Goal: Task Accomplishment & Management: Manage account settings

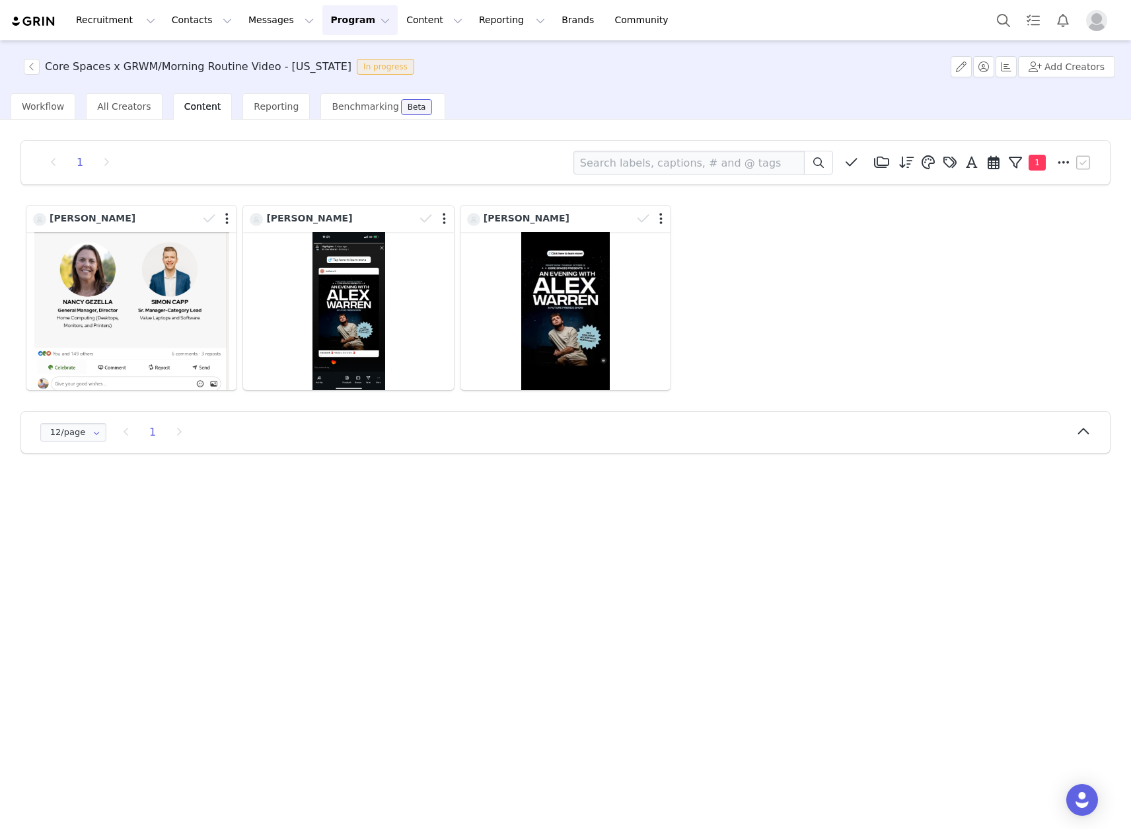
click at [27, 57] on div "Core Spaces x GRWM/Morning Routine Video - [US_STATE] In progress Add Creators" at bounding box center [565, 66] width 1131 height 53
click at [30, 59] on button "button" at bounding box center [32, 67] width 16 height 16
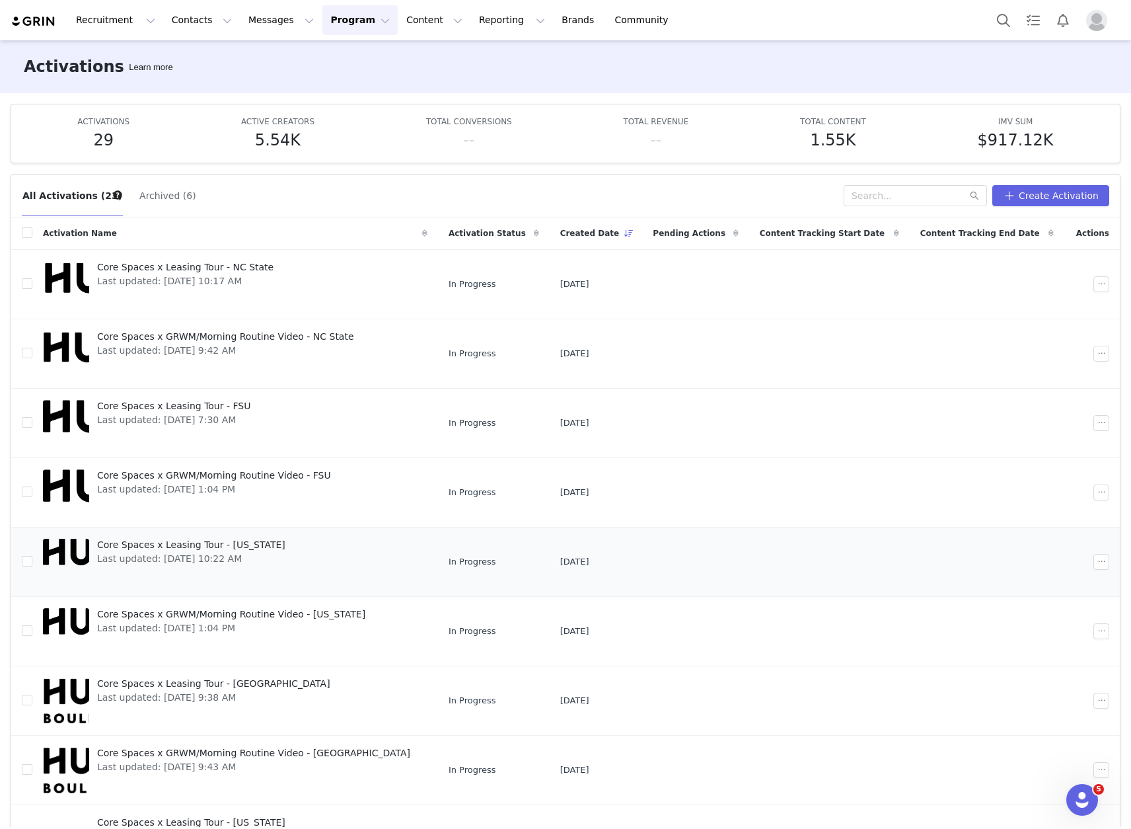
click at [221, 544] on span "Core Spaces x Leasing Tour - [US_STATE]" at bounding box center [191, 545] width 188 height 14
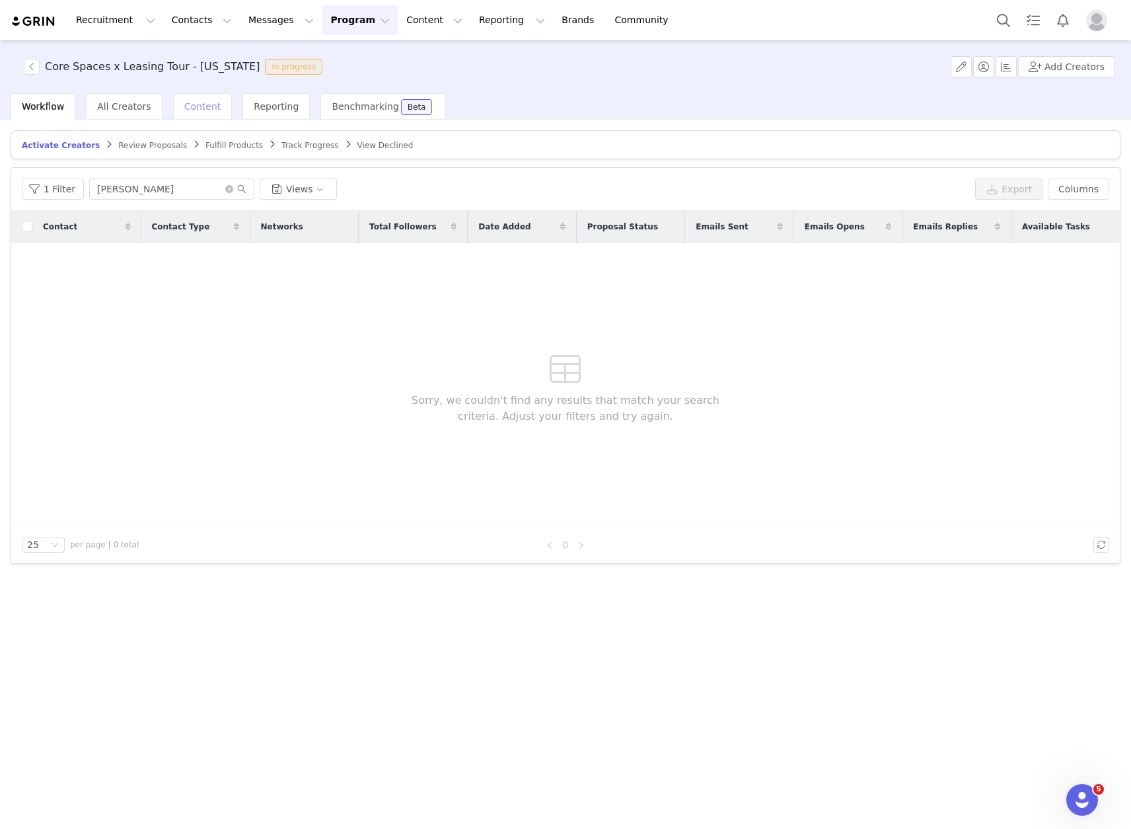
click at [198, 110] on span "Content" at bounding box center [202, 106] width 37 height 11
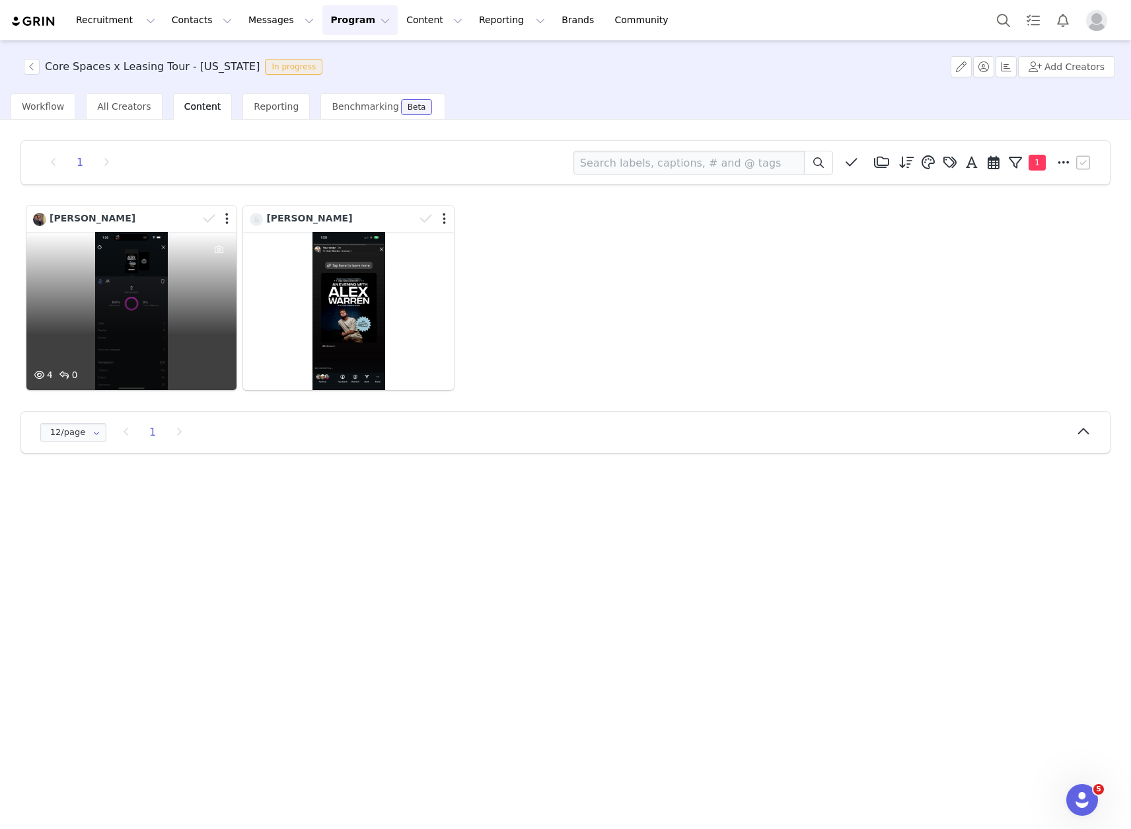
click at [98, 312] on div "4 0" at bounding box center [131, 311] width 210 height 158
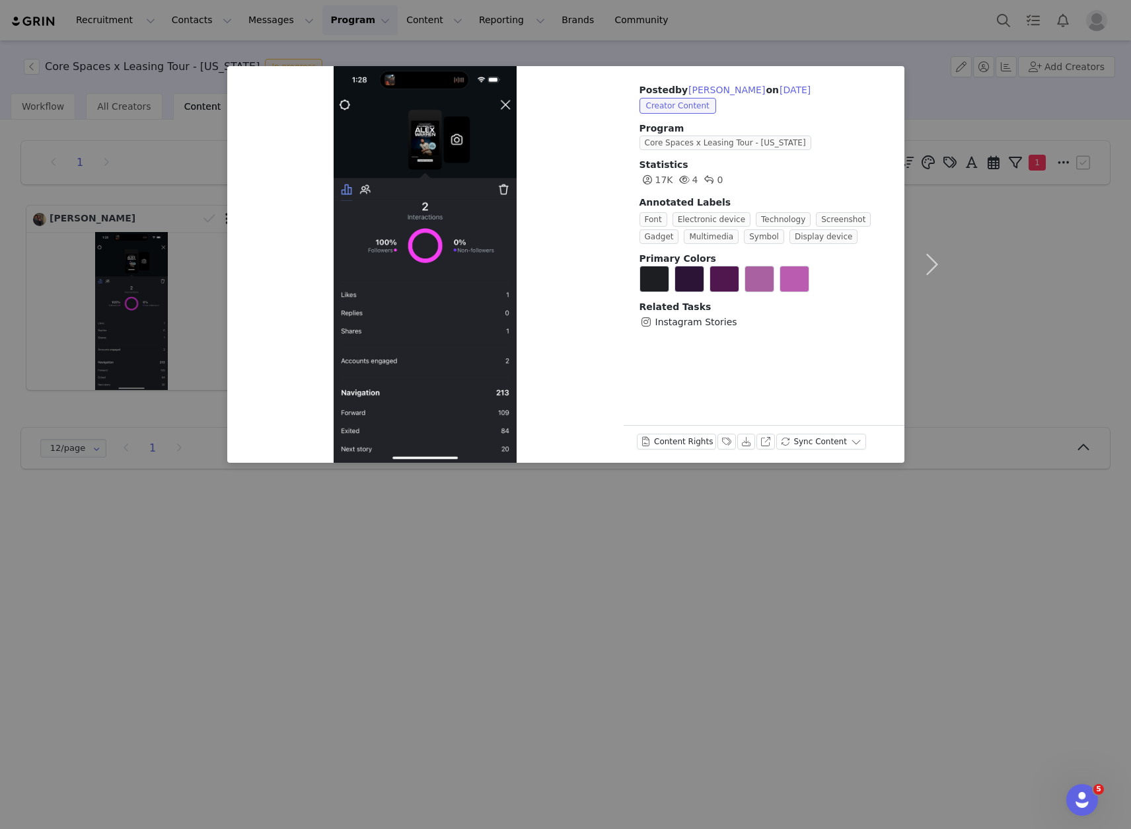
click at [180, 100] on div "Posted by [PERSON_NAME] on [DATE] Creator Content Program Core Spaces x Leasing…" at bounding box center [565, 414] width 1131 height 829
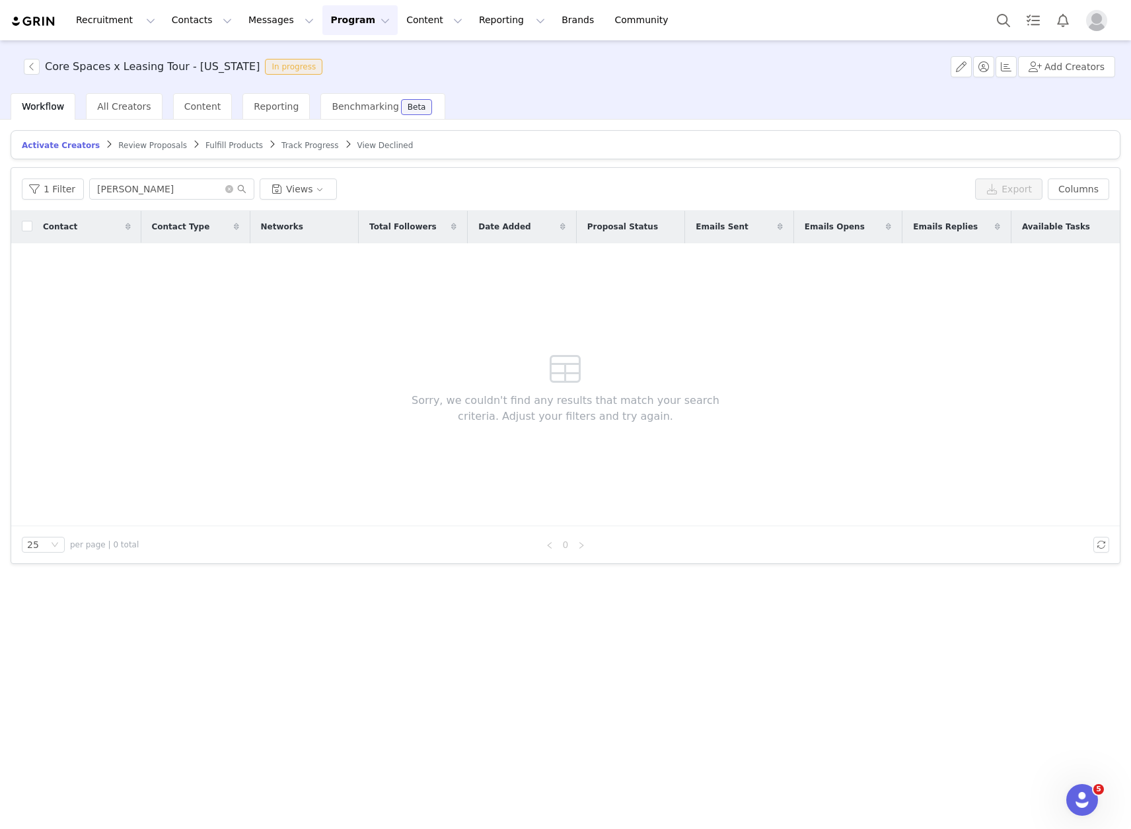
click at [322, 24] on button "Program Program" at bounding box center [359, 20] width 75 height 30
click at [337, 60] on p "Activations" at bounding box center [338, 59] width 51 height 14
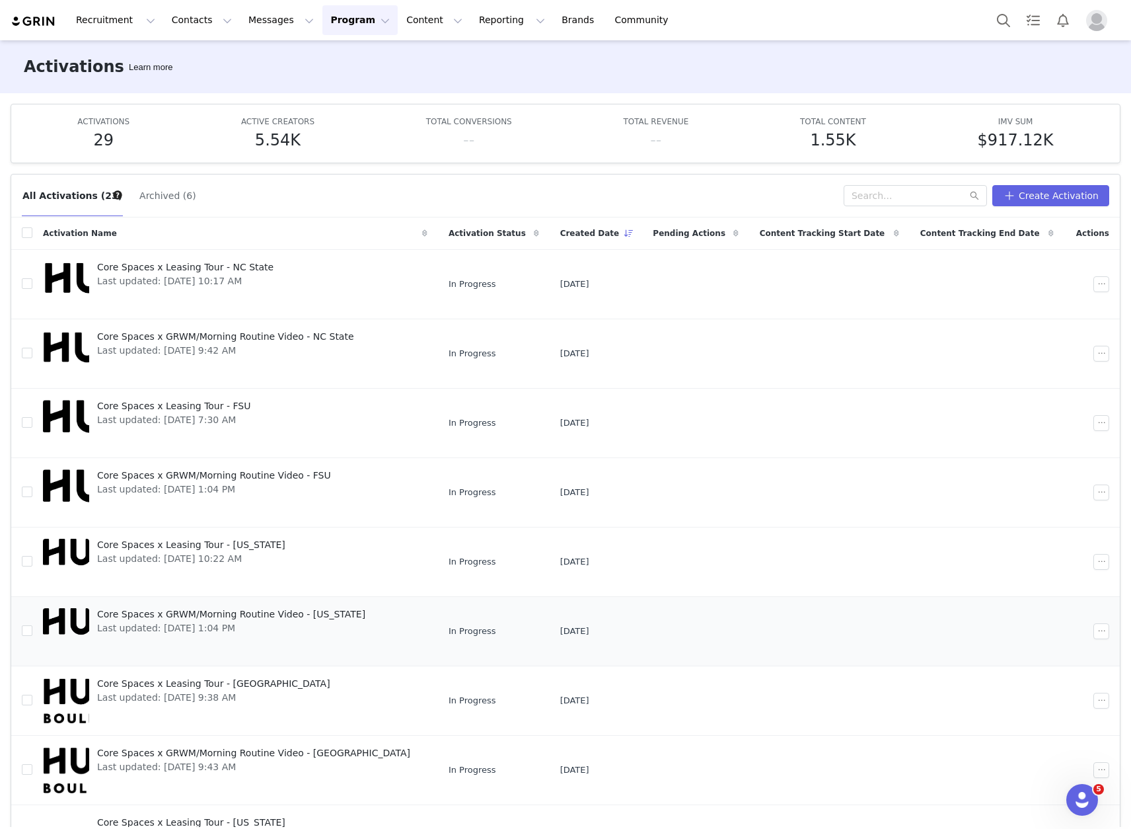
click at [215, 612] on span "Core Spaces x GRWM/Morning Routine Video - [US_STATE]" at bounding box center [231, 614] width 268 height 14
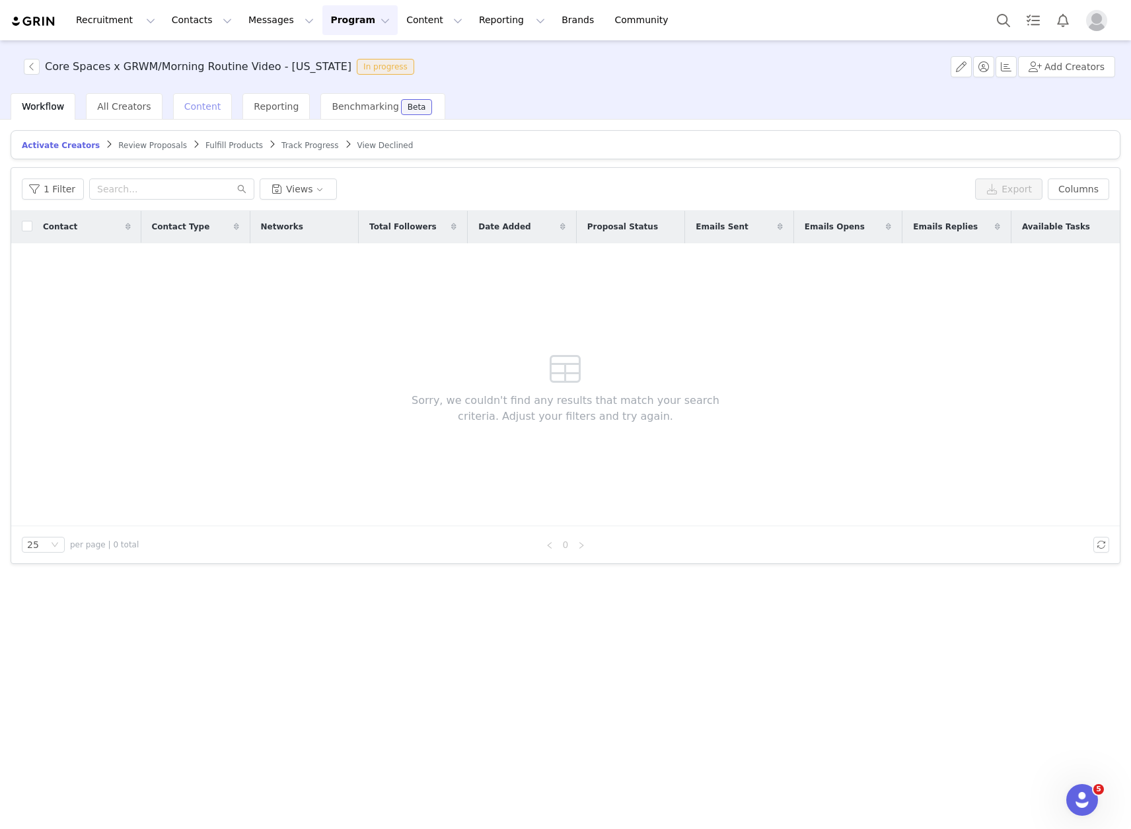
click at [199, 109] on span "Content" at bounding box center [202, 106] width 37 height 11
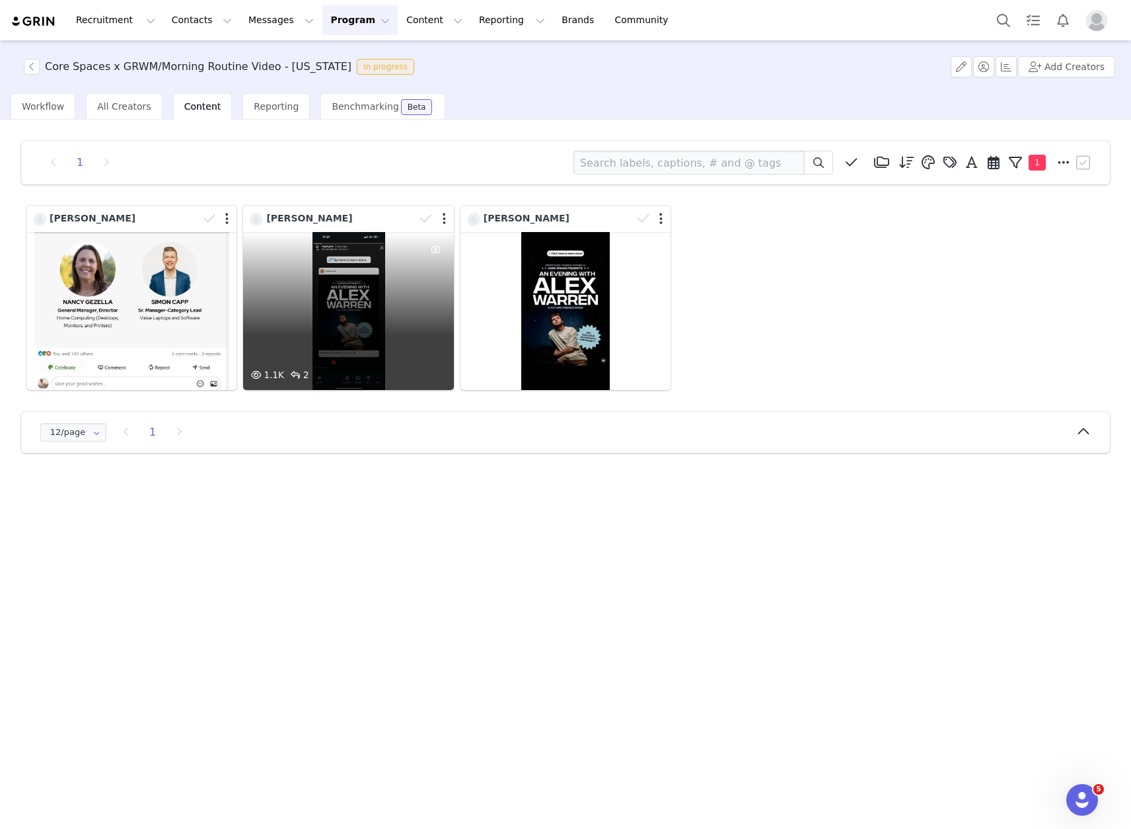
click at [317, 256] on div "1.1K 2" at bounding box center [348, 311] width 210 height 158
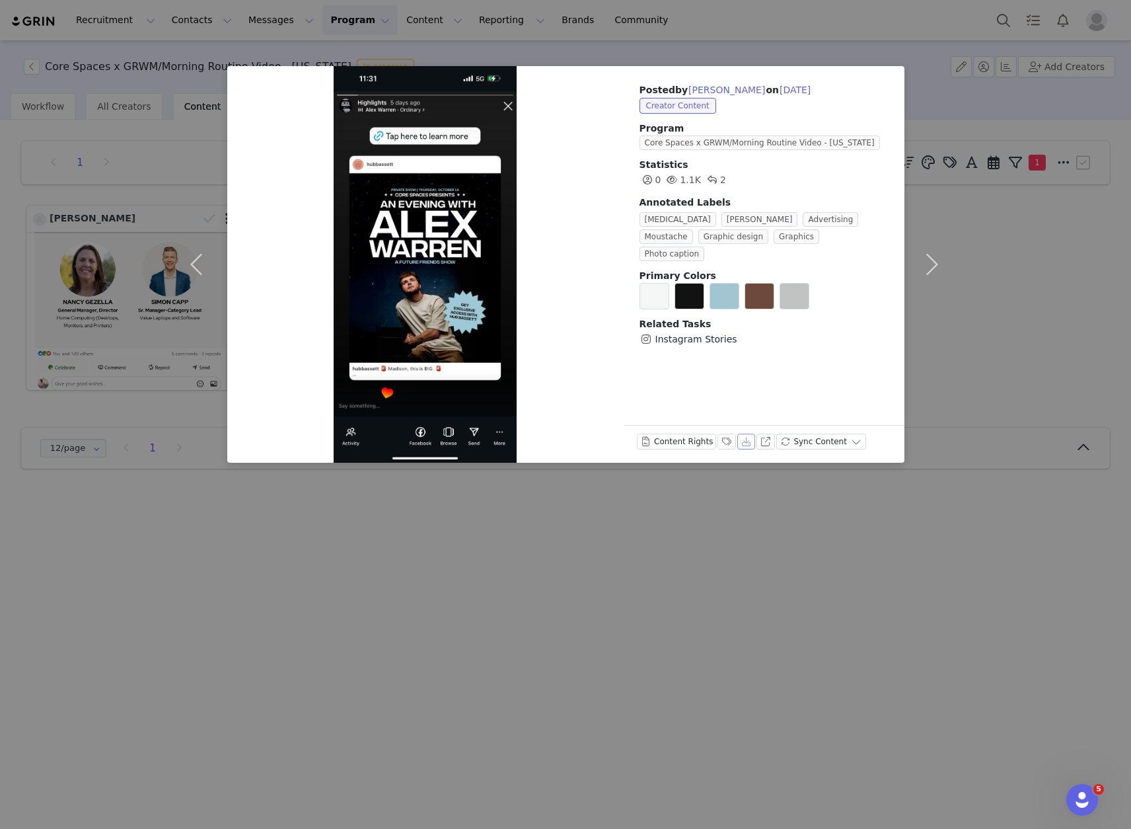
click at [747, 437] on button "Download" at bounding box center [746, 441] width 19 height 16
click at [768, 441] on button "View on Instagram" at bounding box center [766, 441] width 19 height 16
click at [955, 215] on button "button" at bounding box center [933, 264] width 56 height 396
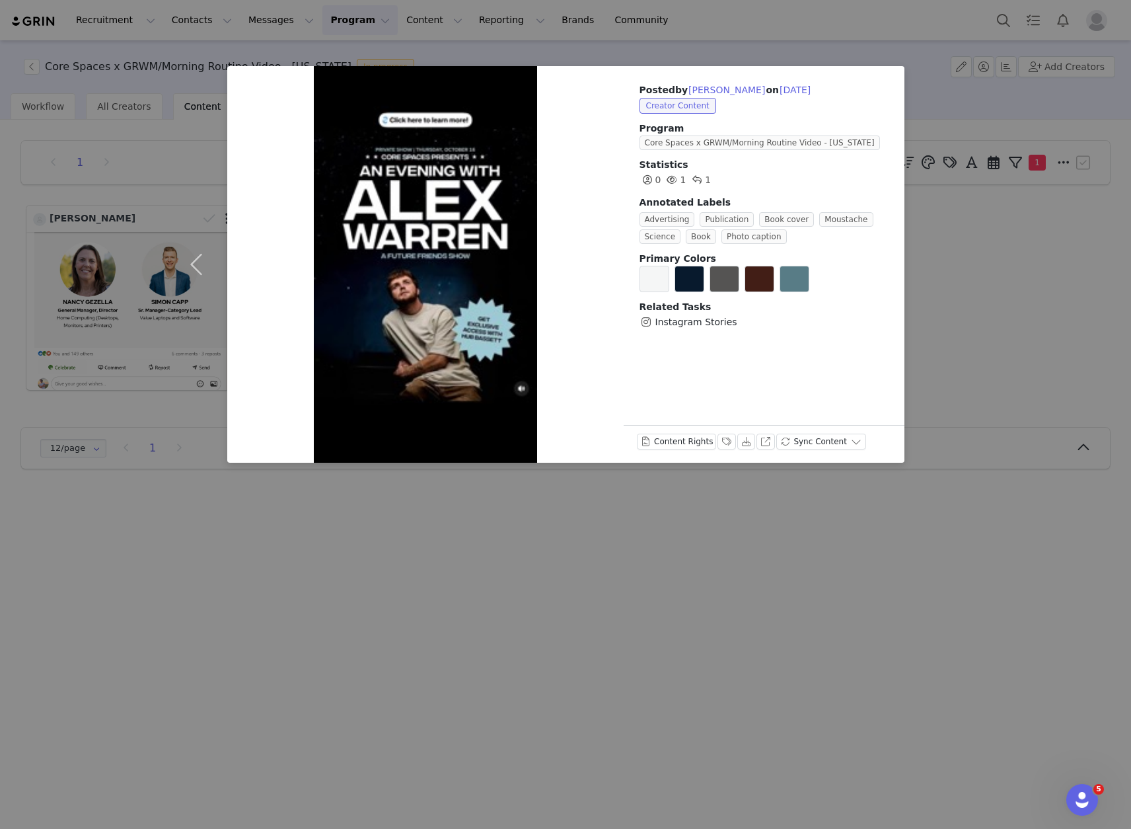
click at [1026, 105] on div "Posted by [PERSON_NAME] on [DATE] Creator Content Program Core Spaces x GRWM/Mo…" at bounding box center [565, 414] width 1131 height 829
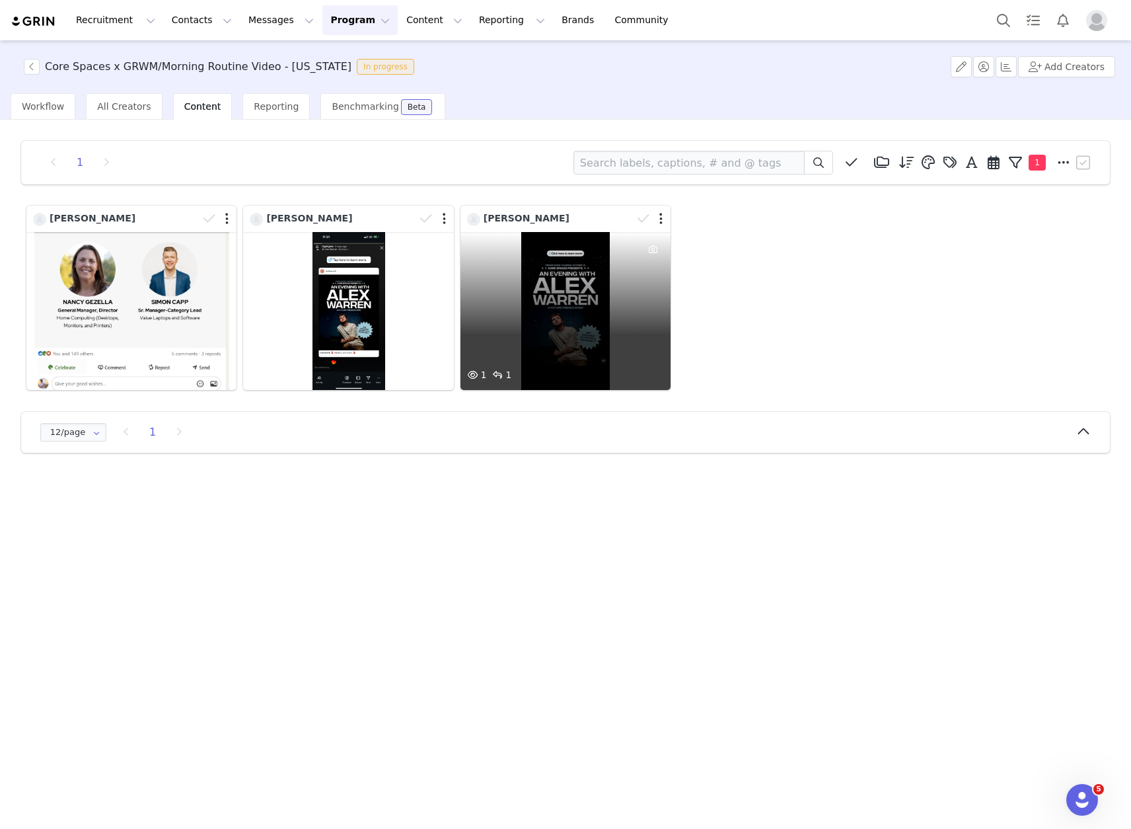
click at [541, 275] on div "1 1" at bounding box center [566, 311] width 210 height 158
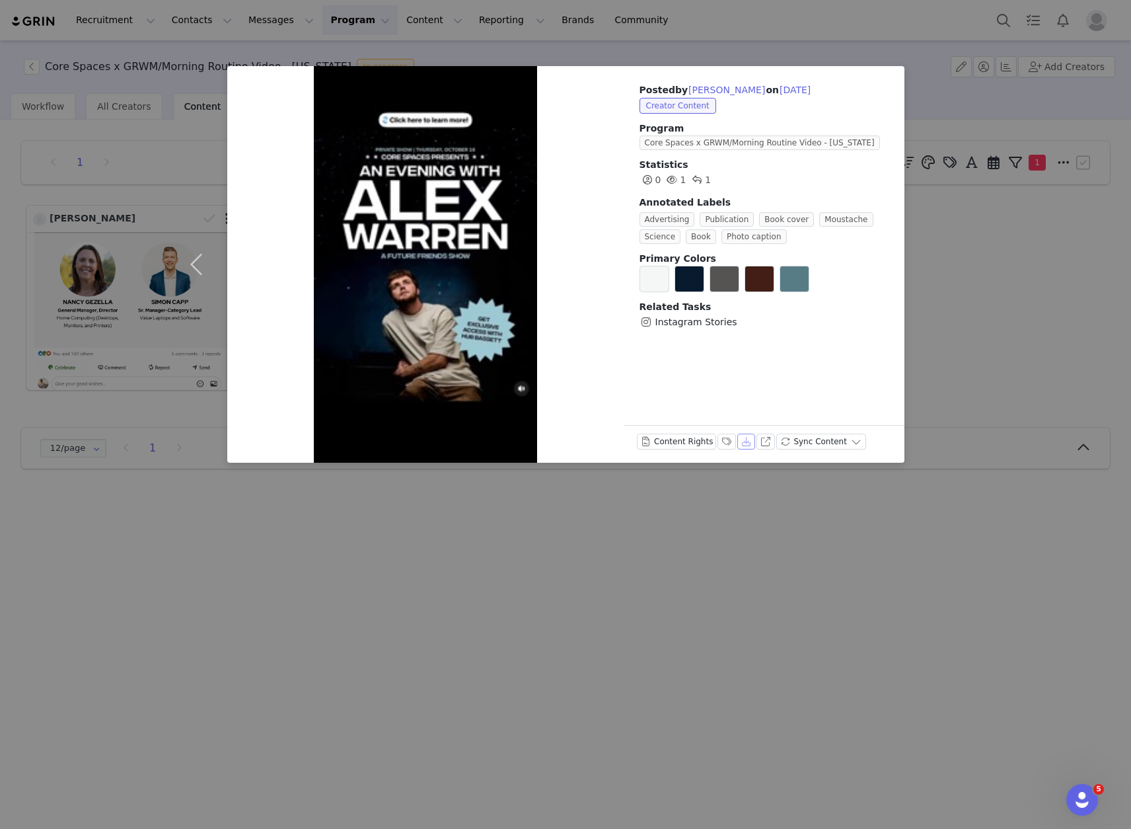
click at [743, 441] on button "Download" at bounding box center [746, 441] width 19 height 16
click at [201, 69] on button "button" at bounding box center [200, 264] width 56 height 396
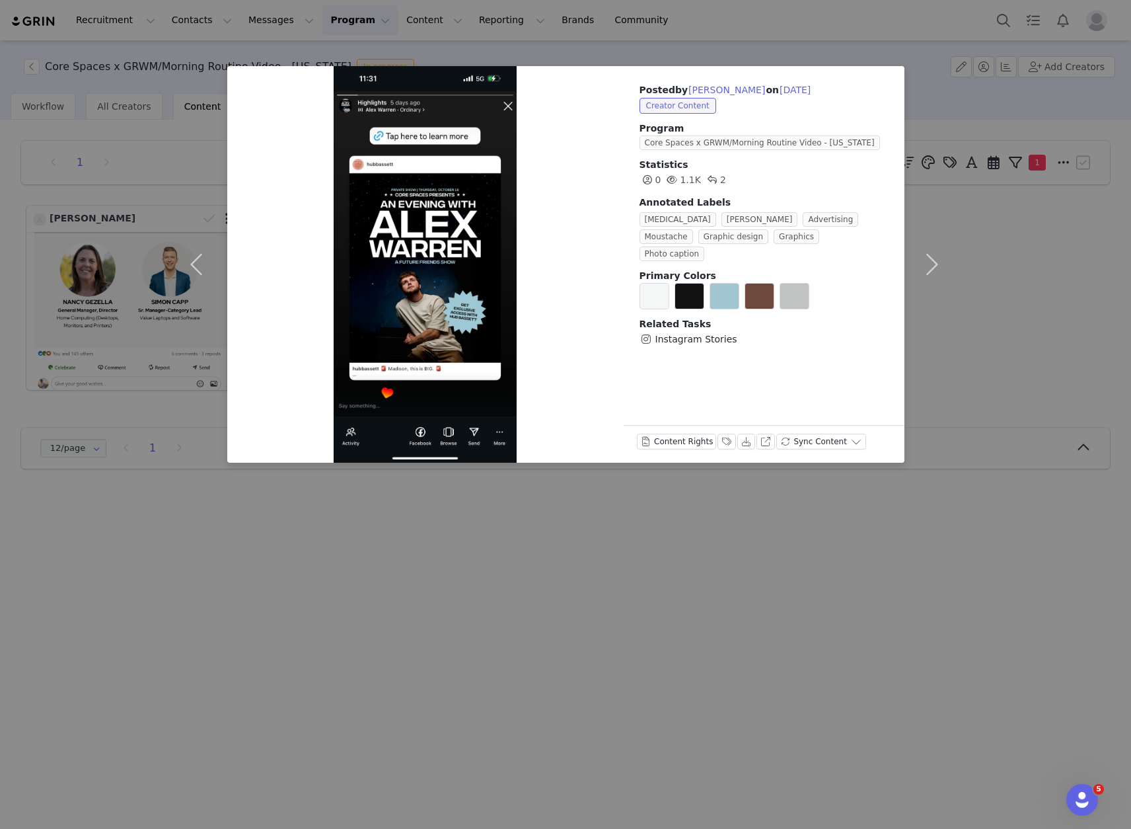
click at [213, 41] on div "Posted by [PERSON_NAME] on [DATE] Creator Content Program Core Spaces x GRWM/Mo…" at bounding box center [565, 414] width 1131 height 829
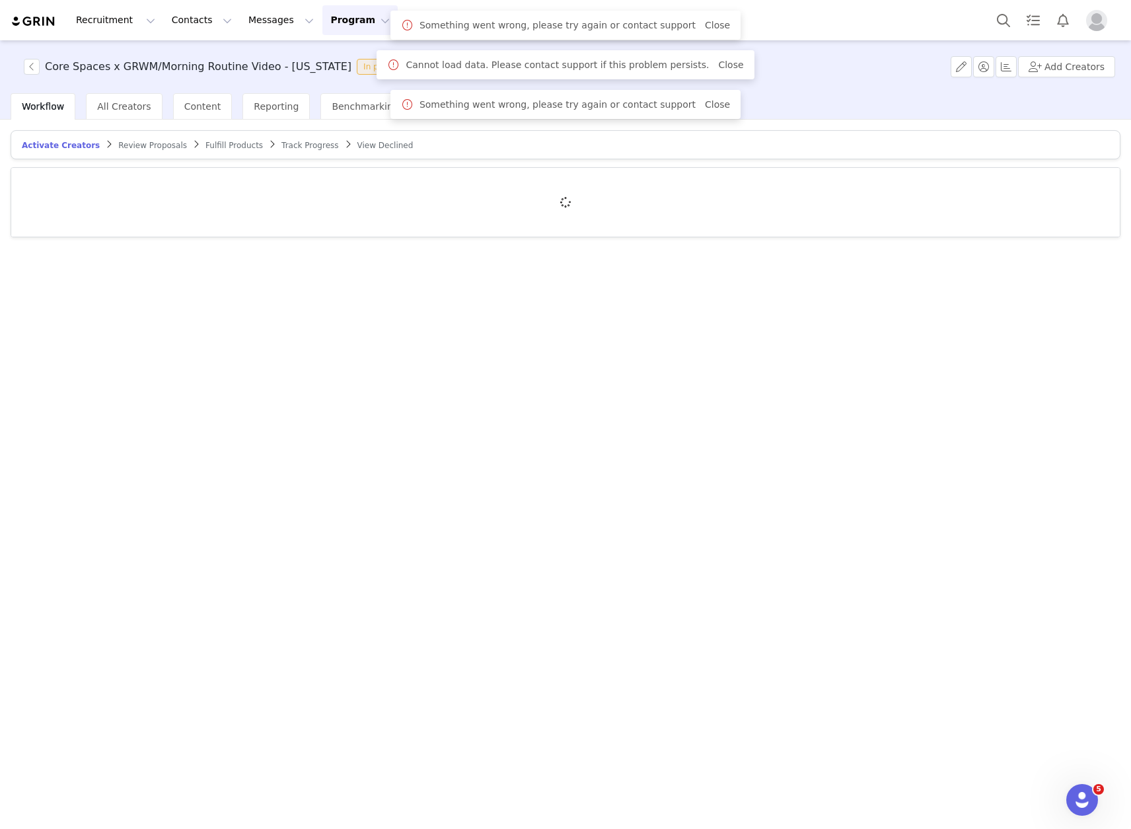
click at [325, 24] on button "Program Program" at bounding box center [359, 20] width 75 height 30
click at [346, 59] on p "Activations" at bounding box center [338, 59] width 51 height 14
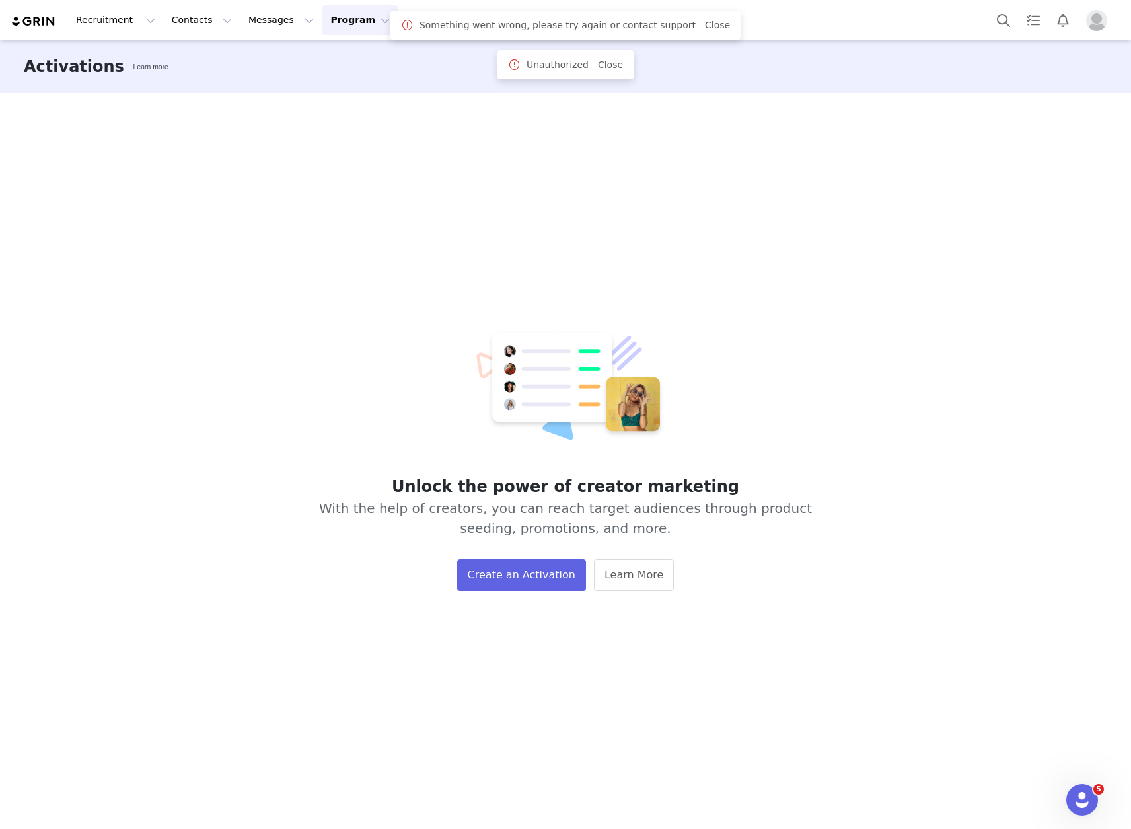
click at [332, 23] on button "Program Program" at bounding box center [359, 20] width 75 height 30
click at [345, 59] on p "Activations" at bounding box center [338, 59] width 51 height 14
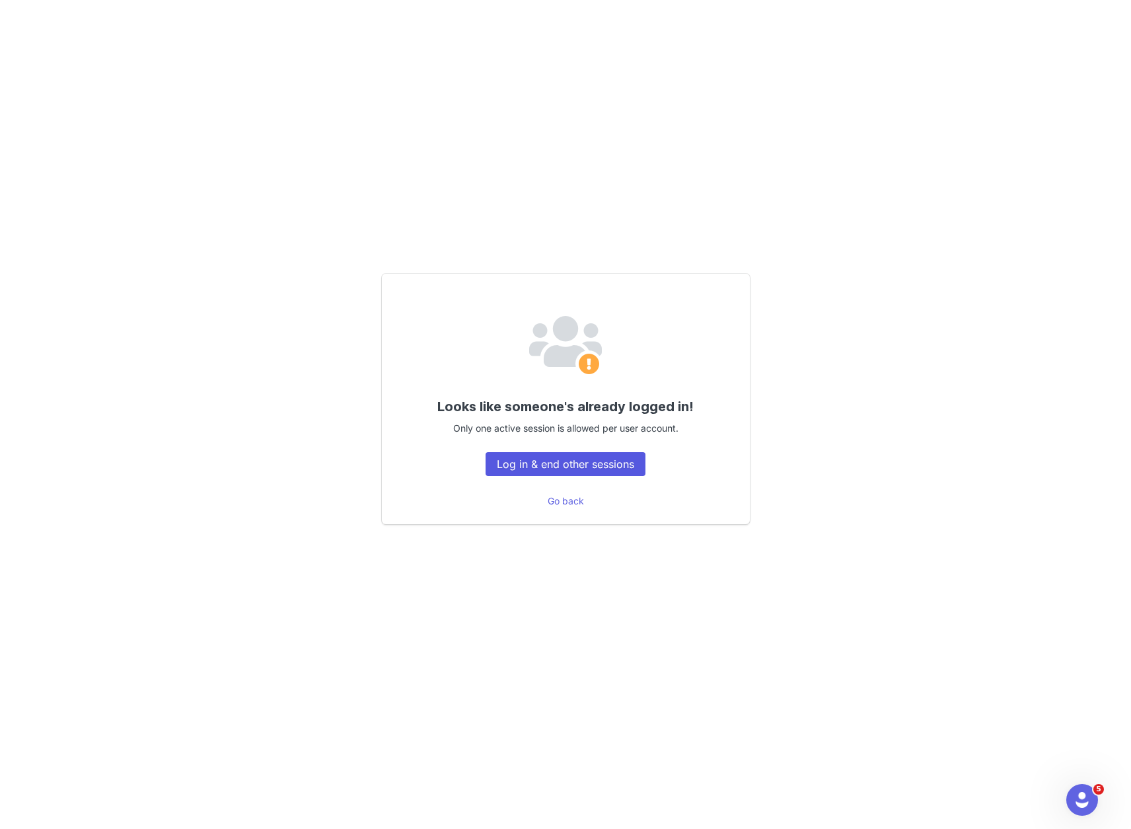
click at [634, 465] on button "Log in & end other sessions" at bounding box center [566, 464] width 160 height 24
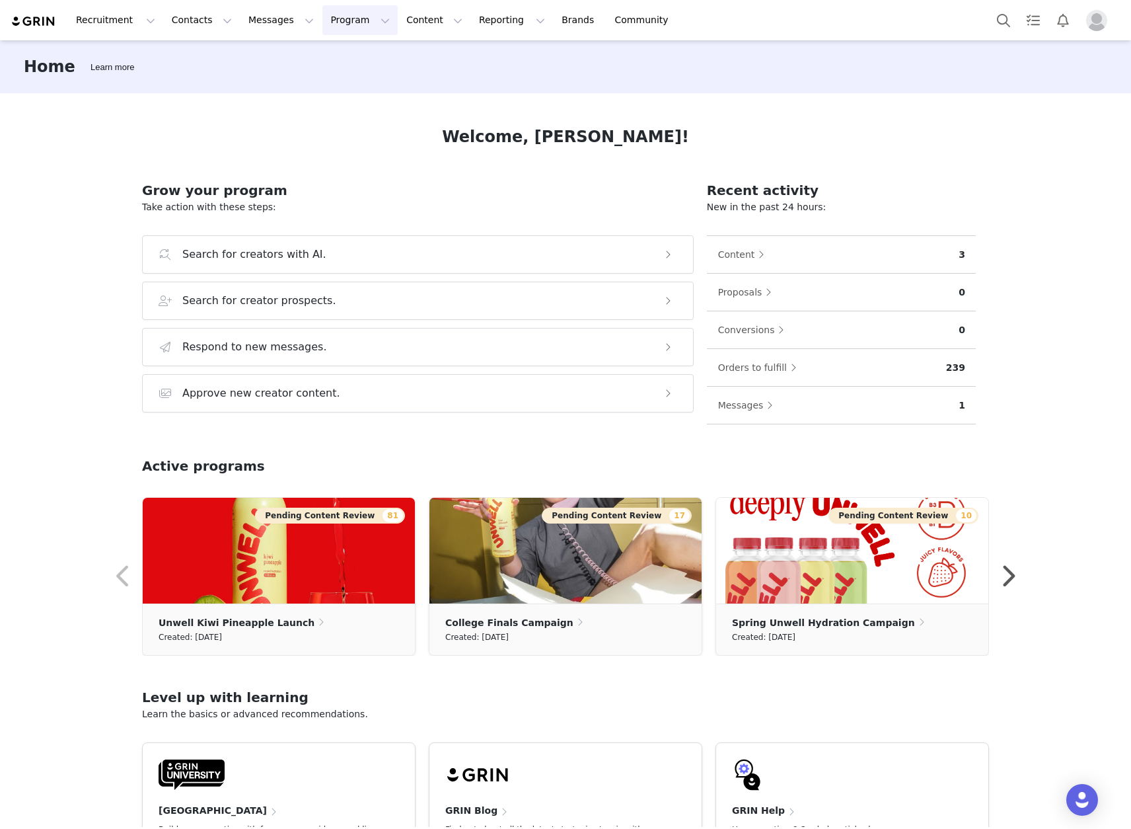
click at [327, 20] on button "Program Program" at bounding box center [359, 20] width 75 height 30
click at [350, 51] on link "Activations" at bounding box center [354, 58] width 104 height 24
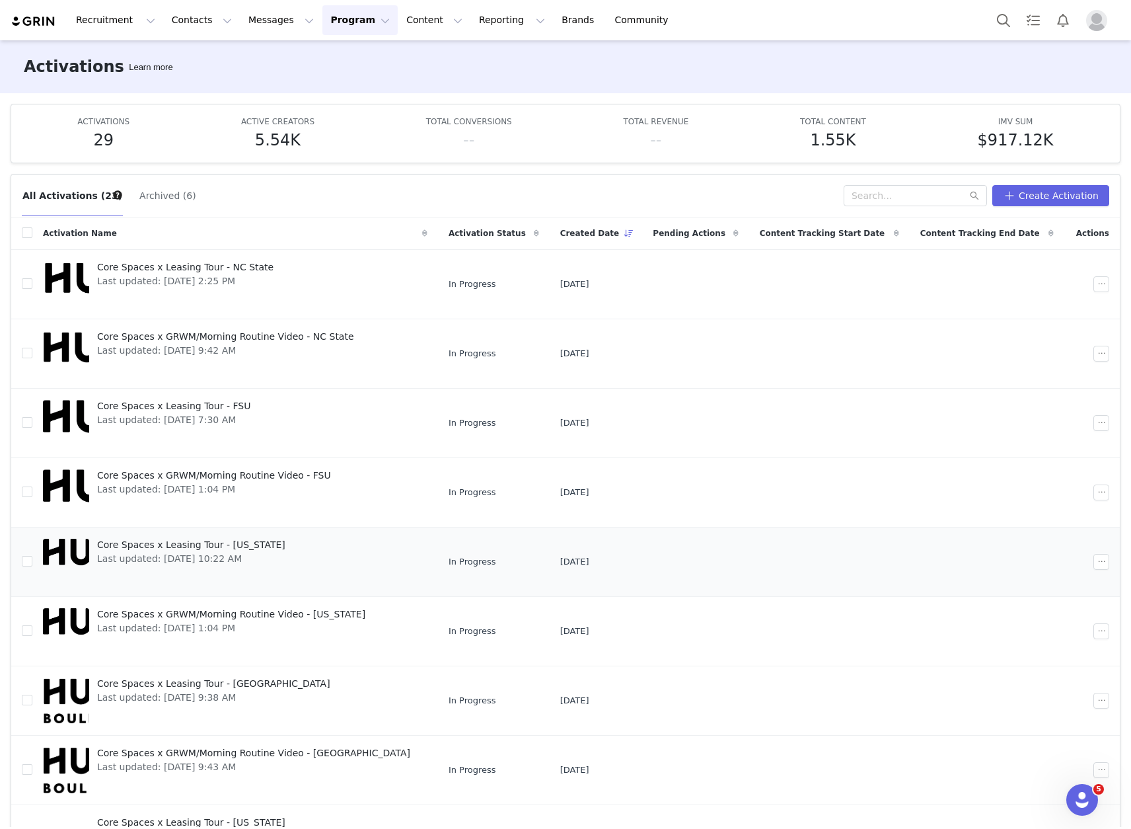
click at [222, 550] on span "Core Spaces x Leasing Tour - [US_STATE]" at bounding box center [191, 545] width 188 height 14
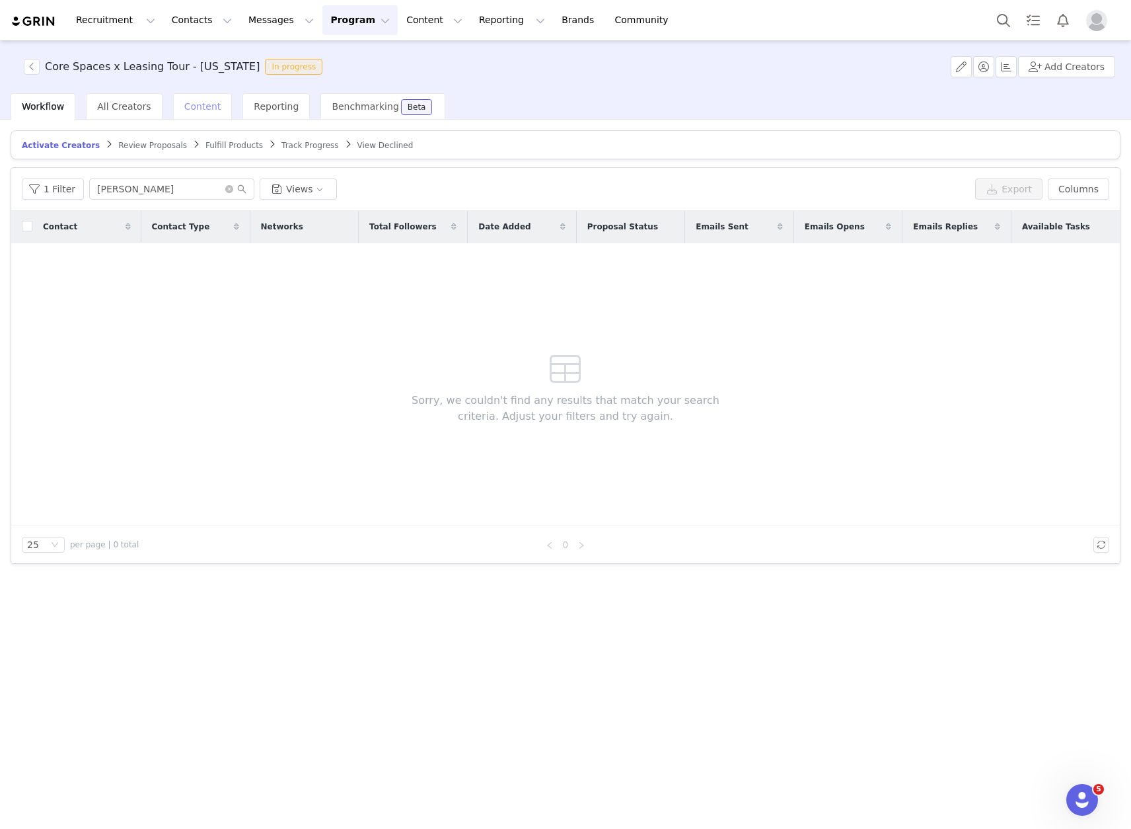
click at [186, 115] on div "Content" at bounding box center [202, 106] width 59 height 26
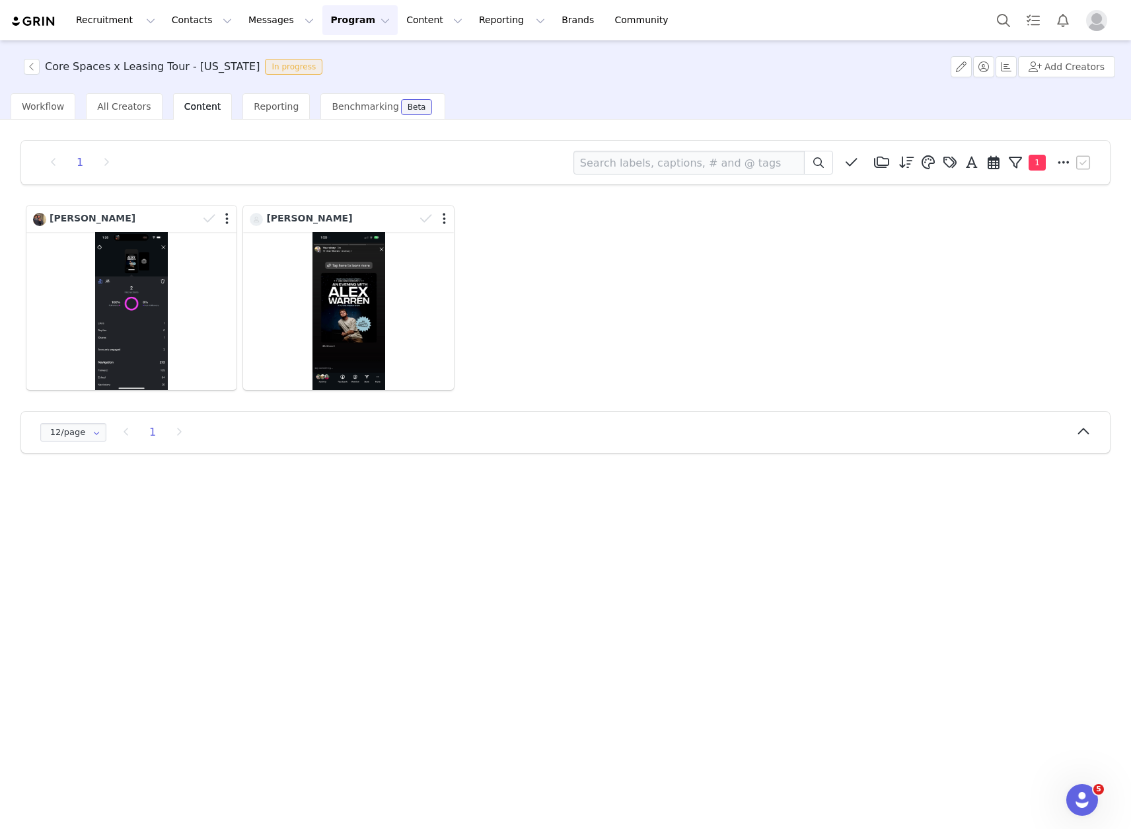
click at [344, 24] on button "Program Program" at bounding box center [359, 20] width 75 height 30
click at [353, 59] on p "Activations" at bounding box center [338, 59] width 51 height 14
